Goal: Transaction & Acquisition: Purchase product/service

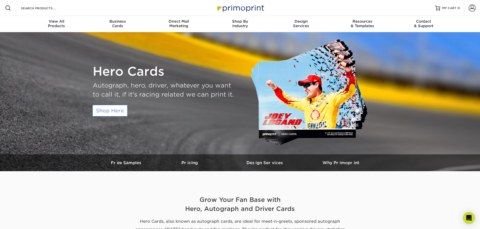
click at [116, 111] on link "Shop Here" at bounding box center [110, 110] width 35 height 11
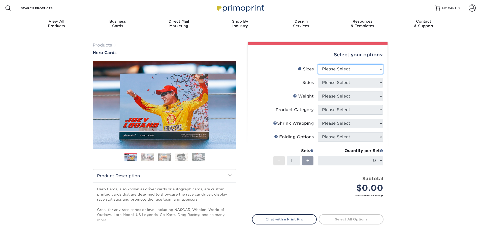
click at [371, 65] on select "Please Select 1.5" x 7" 4" x 6" 5" x 7" 6" x 8" 6" x 8.5" 6" x 9" 7" x 8.5" 7.5…" at bounding box center [350, 69] width 65 height 10
select select "5.00x7.00"
click at [318, 64] on select "Please Select 1.5" x 7" 4" x 6" 5" x 7" 6" x 8" 6" x 8.5" 6" x 9" 7" x 8.5" 7.5…" at bounding box center [350, 69] width 65 height 10
click at [342, 84] on select "Please Select Print Both Sides Print Front Only" at bounding box center [350, 83] width 65 height 10
select select "32d3c223-f82c-492b-b915-ba065a00862f"
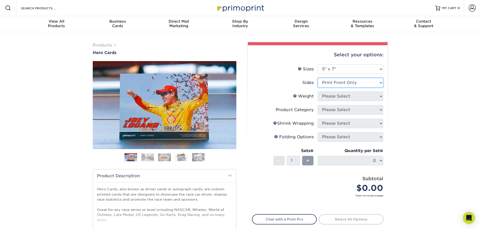
click at [318, 78] on select "Please Select Print Both Sides Print Front Only" at bounding box center [350, 83] width 65 height 10
click at [350, 98] on select "Please Select 14PT 16PT 100LB" at bounding box center [350, 97] width 65 height 10
select select "14PT"
click at [318, 92] on select "Please Select 14PT 16PT 100LB" at bounding box center [350, 97] width 65 height 10
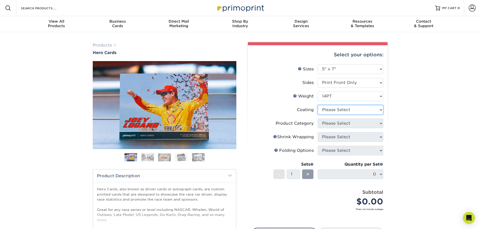
click at [346, 109] on select at bounding box center [350, 110] width 65 height 10
select select "121bb7b5-3b4d-429f-bd8d-bbf80e953313"
click at [318, 105] on select at bounding box center [350, 110] width 65 height 10
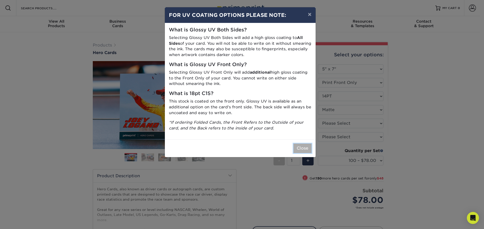
click at [302, 148] on button "Close" at bounding box center [302, 149] width 18 height 10
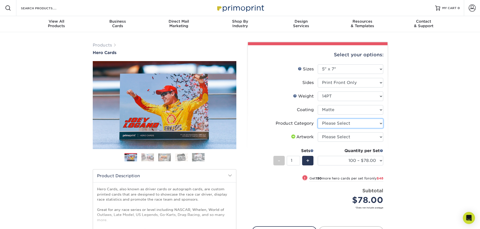
click at [331, 124] on select "Please Select Postcards" at bounding box center [350, 124] width 65 height 10
select select "9b7272e0-d6c8-4c3c-8e97-d3a1bcdab858"
click at [318, 119] on select "Please Select Postcards" at bounding box center [350, 124] width 65 height 10
click at [339, 134] on select "Please Select I will upload files I need a design - $150" at bounding box center [350, 138] width 65 height 10
select select "upload"
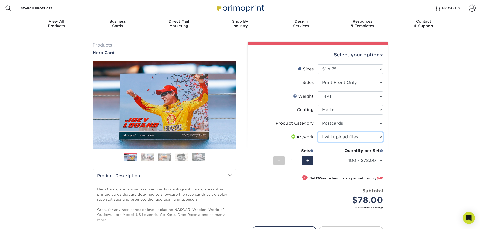
click at [318, 133] on select "Please Select I will upload files I need a design - $150" at bounding box center [350, 138] width 65 height 10
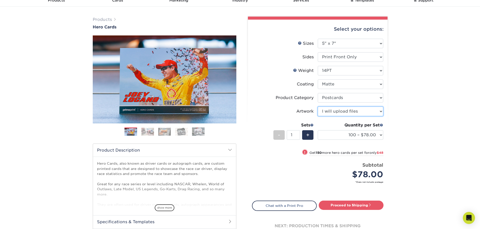
scroll to position [25, 0]
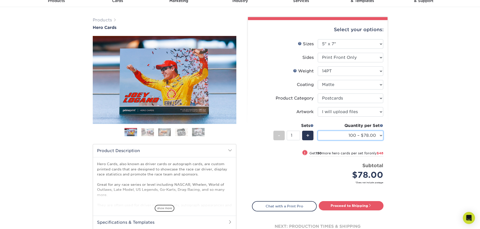
click at [356, 138] on select "100 – $78.00 250 – $126.00 500 – $162.00 1000 – $182.00 2500 – $293.00 5000 – $…" at bounding box center [350, 136] width 65 height 10
click at [433, 31] on div "Products Hero Cards Previous Next ," at bounding box center [240, 141] width 480 height 269
